Goal: Task Accomplishment & Management: Manage account settings

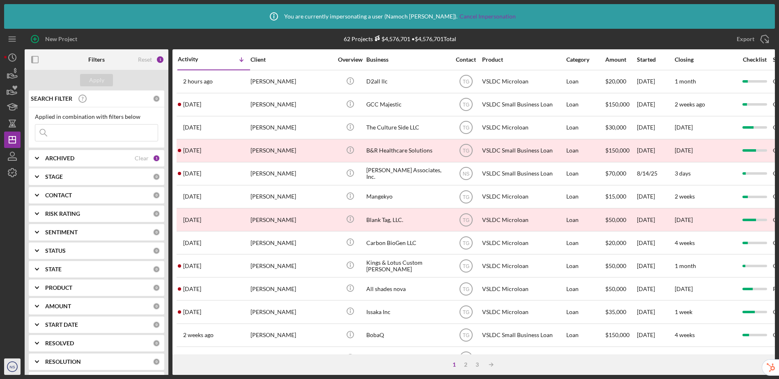
click at [9, 364] on icon "NS" at bounding box center [12, 366] width 16 height 21
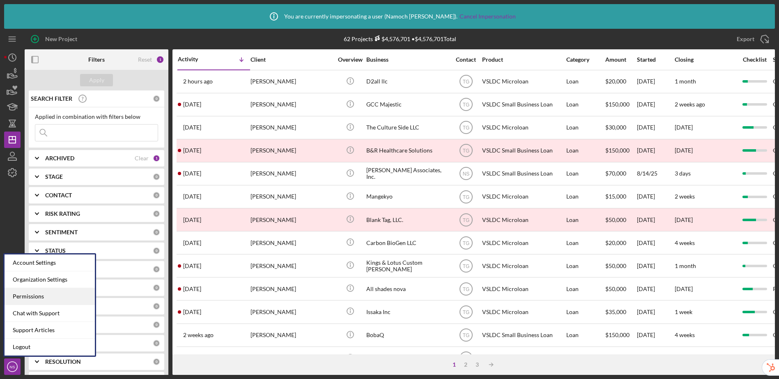
click at [27, 302] on div "Permissions" at bounding box center [50, 296] width 90 height 17
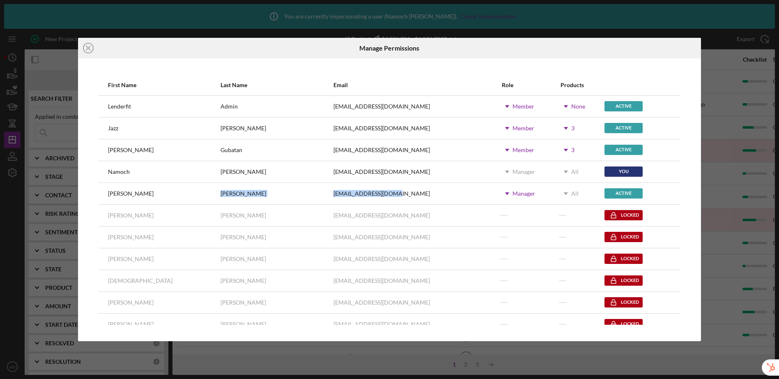
drag, startPoint x: 237, startPoint y: 190, endPoint x: 309, endPoint y: 191, distance: 71.9
click at [309, 191] on tr "[PERSON_NAME] [EMAIL_ADDRESS][DOMAIN_NAME] Icon/Dropdown Arrow Manager Icon/Dro…" at bounding box center [390, 193] width 583 height 22
click at [334, 190] on div "[EMAIL_ADDRESS][DOMAIN_NAME]" at bounding box center [417, 193] width 167 height 21
drag, startPoint x: 316, startPoint y: 180, endPoint x: 238, endPoint y: 169, distance: 78.3
click at [238, 169] on tr "[PERSON_NAME] [EMAIL_ADDRESS][DOMAIN_NAME] Icon/Dropdown Arrow Manager Icon/Dro…" at bounding box center [390, 172] width 583 height 22
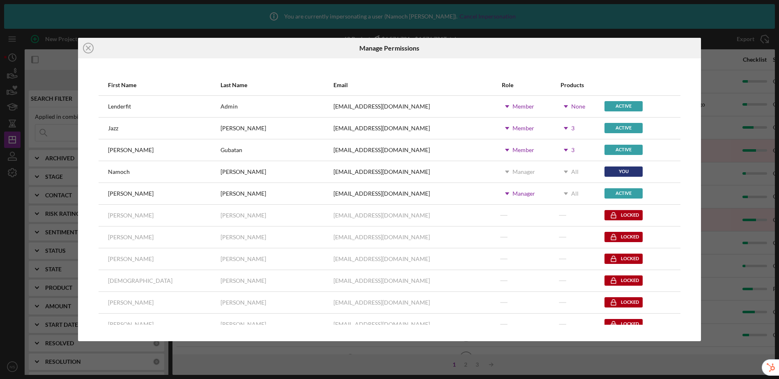
click at [334, 195] on div "[EMAIL_ADDRESS][DOMAIN_NAME]" at bounding box center [382, 193] width 97 height 7
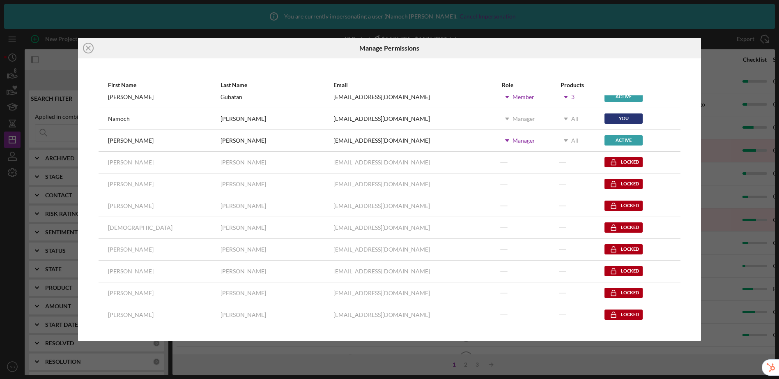
scroll to position [53, 0]
click at [86, 46] on line at bounding box center [88, 48] width 4 height 4
